Goal: Task Accomplishment & Management: Use online tool/utility

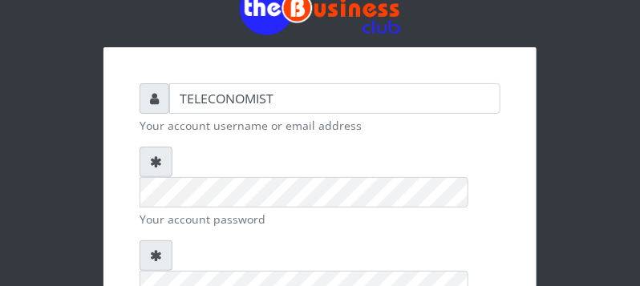
scroll to position [84, 0]
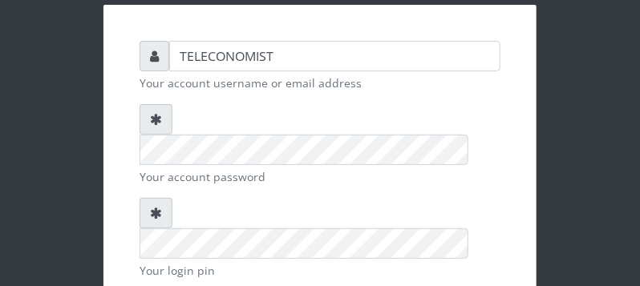
click at [140, 246] on div "TELECONOMIST Your account username or email address Your account password Your …" at bounding box center [320, 253] width 385 height 449
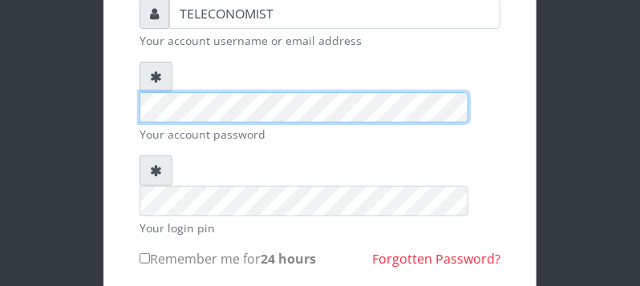
scroll to position [306, 0]
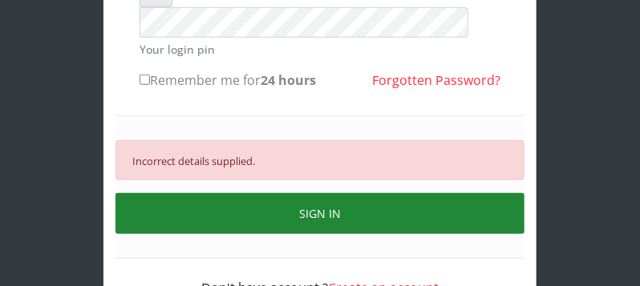
click at [485, 193] on button "SIGN IN" at bounding box center [320, 213] width 409 height 41
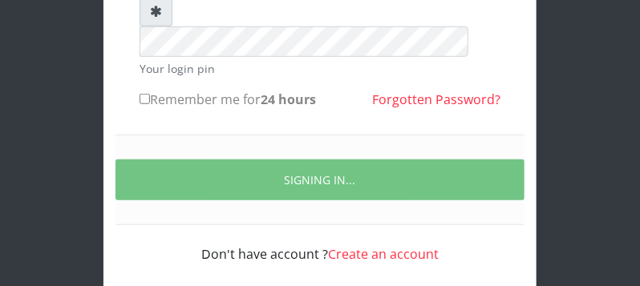
scroll to position [254, 0]
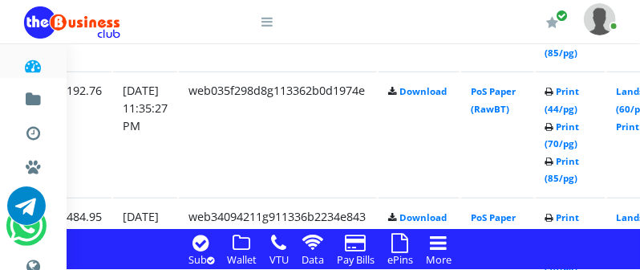
scroll to position [1864, 282]
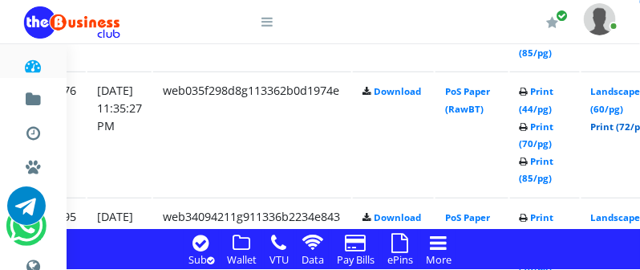
click at [623, 130] on link "Print (72/pg)" at bounding box center [620, 126] width 59 height 12
click at [621, 124] on link "Print (72/pg)" at bounding box center [620, 126] width 59 height 12
click at [627, 124] on link "Print (72/pg)" at bounding box center [620, 126] width 59 height 12
click at [623, 130] on link "Print (72/pg)" at bounding box center [620, 126] width 59 height 12
click at [622, 129] on link "Print (72/pg)" at bounding box center [620, 126] width 59 height 12
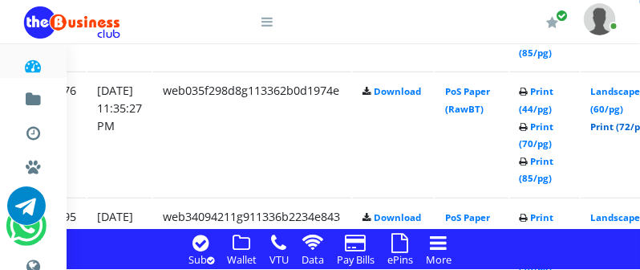
click at [629, 127] on link "Print (72/pg)" at bounding box center [620, 126] width 59 height 12
